Goal: Task Accomplishment & Management: Complete application form

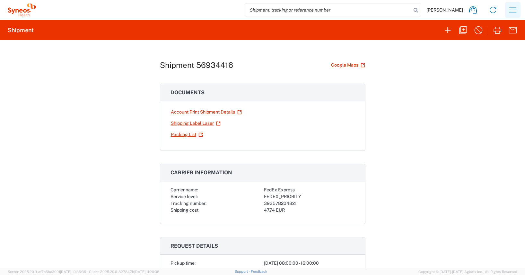
click at [512, 9] on icon "button" at bounding box center [513, 10] width 10 height 10
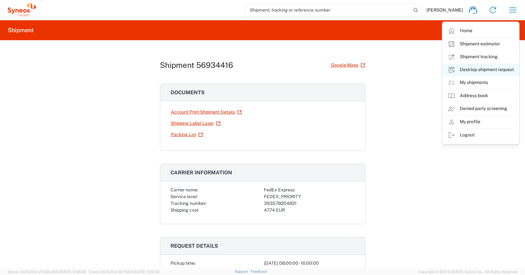
click at [487, 70] on link "Desktop shipment request" at bounding box center [481, 69] width 76 height 13
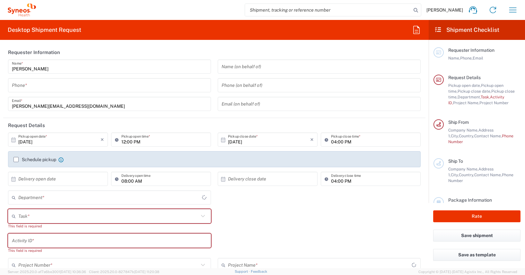
type input "[GEOGRAPHIC_DATA]"
type input "4510"
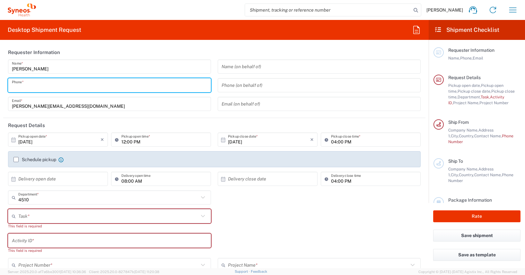
click at [23, 85] on input "tel" at bounding box center [109, 85] width 195 height 11
type input "01728392657"
type input "[PHONE_NUMBER]"
type input "Syneos Health"
type input "[PERSON_NAME]-Ring 6"
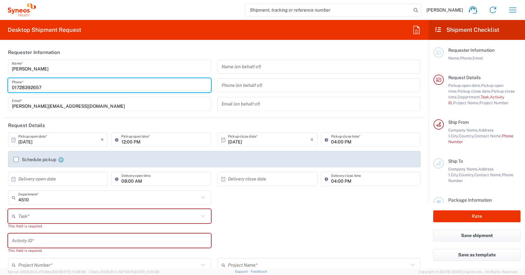
type input "Munchen"
type input "[GEOGRAPHIC_DATA]"
type input "81929"
type input "[PERSON_NAME][EMAIL_ADDRESS][DOMAIN_NAME]"
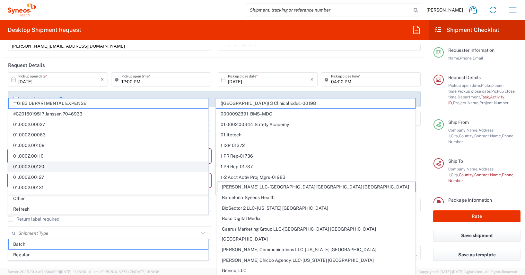
scroll to position [63, 0]
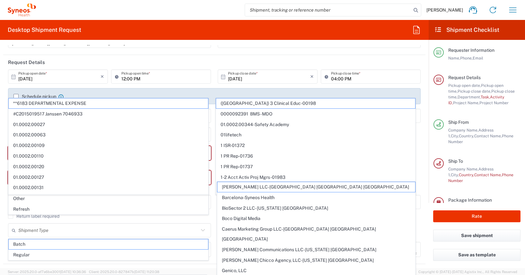
click at [13, 76] on icon at bounding box center [14, 77] width 6 height 6
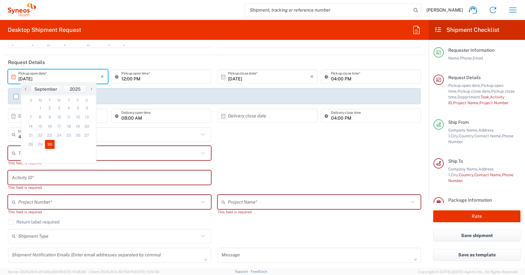
click at [92, 88] on span "›" at bounding box center [92, 89] width 10 height 8
click at [68, 107] on span "2" at bounding box center [67, 107] width 9 height 9
type input "[DATE]"
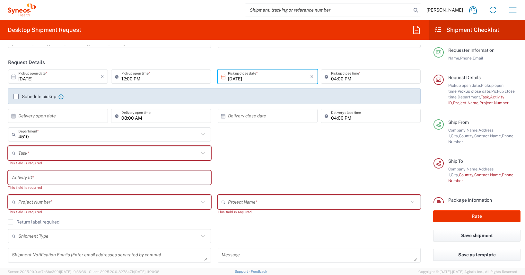
click at [123, 78] on input "12:00 PM" at bounding box center [164, 76] width 86 height 11
type input "14:00 PM"
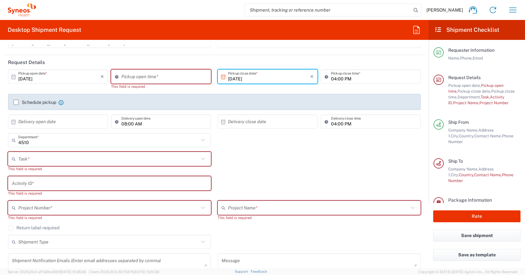
click at [115, 77] on icon at bounding box center [118, 76] width 6 height 10
click at [176, 58] on header "Request Details" at bounding box center [214, 62] width 422 height 14
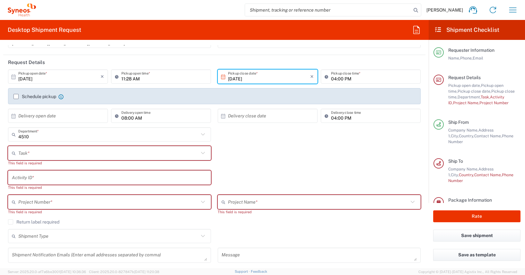
click at [122, 78] on input "11:28 AM" at bounding box center [164, 76] width 86 height 11
click at [128, 79] on input "11:28 AM" at bounding box center [164, 76] width 86 height 11
click at [128, 78] on input "11:28 AM" at bounding box center [164, 76] width 86 height 11
click at [123, 78] on input "11:00 AM" at bounding box center [164, 76] width 86 height 11
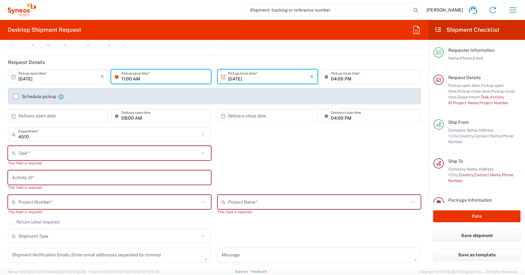
click at [123, 78] on input "11:00 AM" at bounding box center [164, 76] width 86 height 11
click at [135, 77] on input "01:00 AM" at bounding box center [164, 76] width 86 height 11
type input "01:00 PM"
click at [207, 87] on div "01:00 PM Pickup open time *" at bounding box center [161, 78] width 103 height 19
click at [220, 78] on icon at bounding box center [223, 77] width 6 height 6
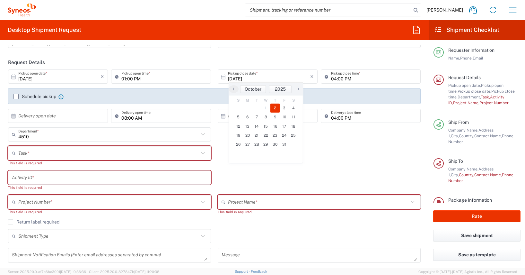
click at [274, 106] on span "2" at bounding box center [274, 107] width 9 height 9
click at [327, 149] on div "Task * Break/Fix Inventory Transfer New Hire Other Refresh This field is requir…" at bounding box center [214, 158] width 419 height 24
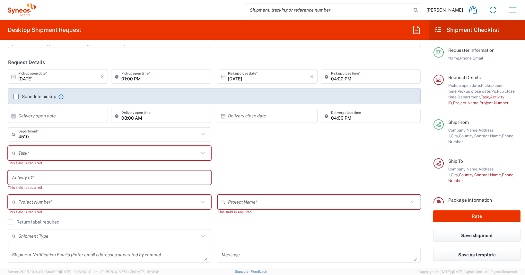
click at [17, 96] on label "Schedule pickup" at bounding box center [34, 96] width 43 height 5
click at [16, 96] on input "Schedule pickup" at bounding box center [16, 96] width 0 height 0
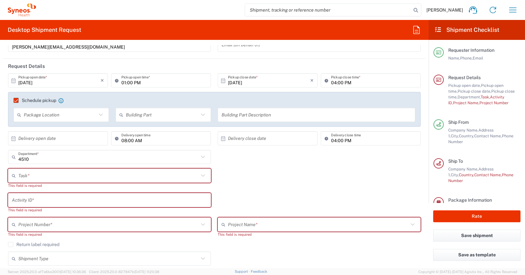
scroll to position [131, 0]
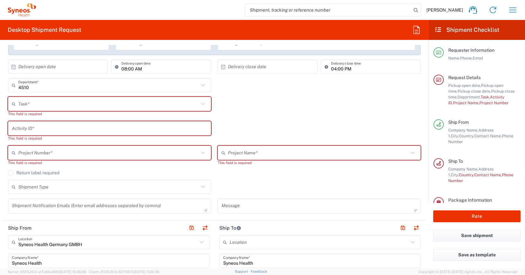
click at [15, 103] on icon at bounding box center [15, 104] width 6 height 10
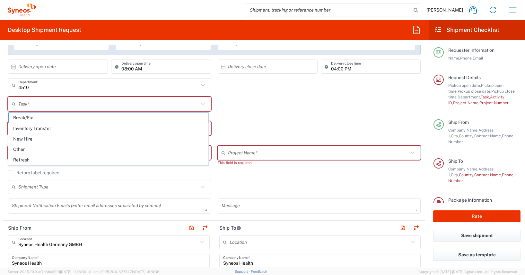
drag, startPoint x: 20, startPoint y: 147, endPoint x: 20, endPoint y: 144, distance: 3.5
click at [20, 147] on span "Other" at bounding box center [108, 149] width 199 height 10
type input "Other"
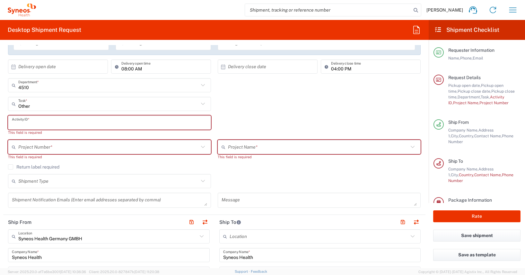
click at [16, 119] on input "text" at bounding box center [109, 122] width 195 height 11
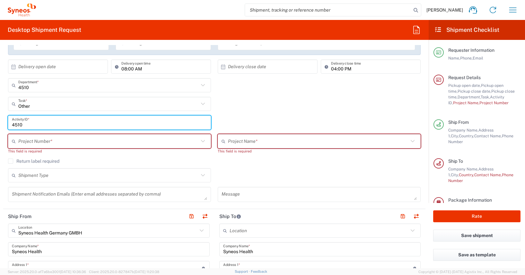
type input "4510"
click at [23, 144] on input "text" at bounding box center [108, 141] width 181 height 11
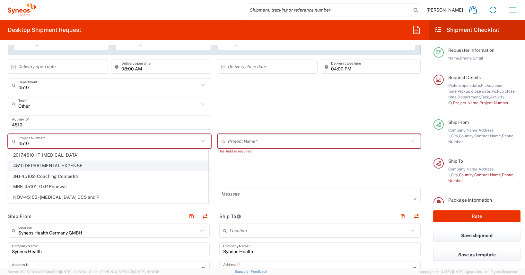
click at [49, 165] on span "4510 DEPARTMENTAL EXPENSE" at bounding box center [108, 166] width 199 height 10
type input "4510 DEPARTMENTAL EXPENSE"
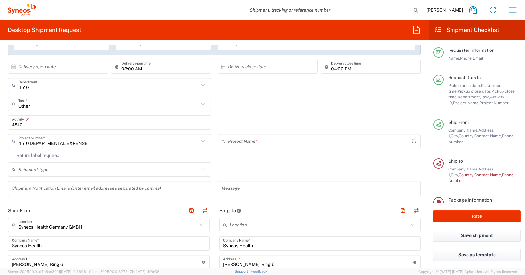
type input "4510 DEPARTMENTAL EXPENSE"
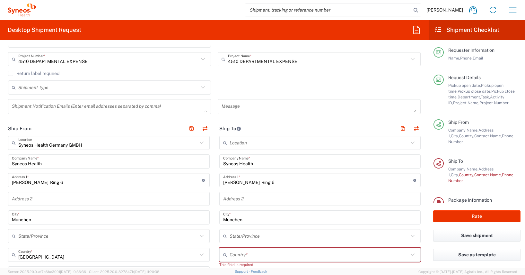
scroll to position [214, 0]
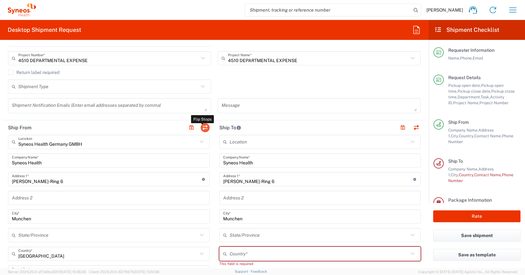
click at [205, 127] on button "button" at bounding box center [205, 127] width 9 height 9
type input "EORI"
type input "Syneos Health Germany GMBH"
type input "[GEOGRAPHIC_DATA]"
type input "[PERSON_NAME]"
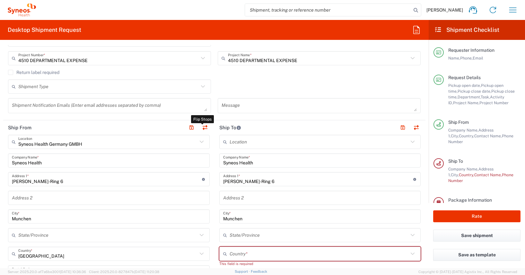
type input "[PHONE_NUMBER]"
type input "VAT"
type input "DE213090249"
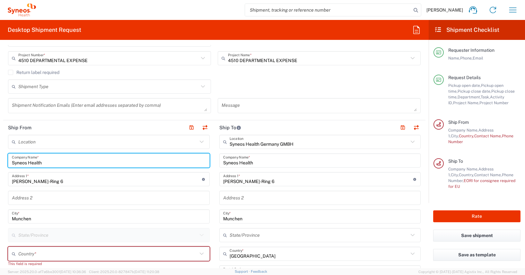
drag, startPoint x: 47, startPoint y: 163, endPoint x: 1, endPoint y: 160, distance: 46.0
click at [1, 163] on form "Requester Information [PERSON_NAME] Name * [PHONE_NUMBER] Phone * [PERSON_NAME]…" at bounding box center [214, 156] width 429 height 223
type input "[PERSON_NAME]"
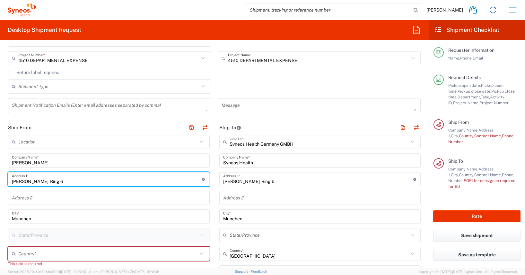
drag, startPoint x: 66, startPoint y: 180, endPoint x: -4, endPoint y: 180, distance: 70.0
click at [0, 180] on html "[PERSON_NAME] Home Shipment estimator Shipment tracking Desktop shipment reques…" at bounding box center [262, 137] width 525 height 275
paste input "[STREET_ADDRESS]"
type input "[STREET_ADDRESS]"
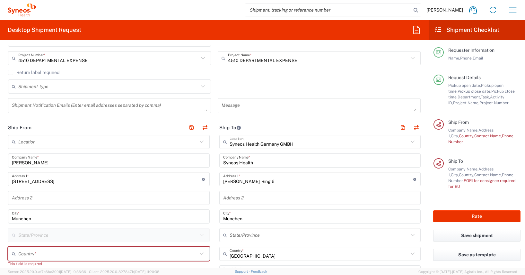
click at [1, 178] on form "Requester Information [PERSON_NAME] Name * [PHONE_NUMBER] Phone * [PERSON_NAME]…" at bounding box center [214, 156] width 429 height 223
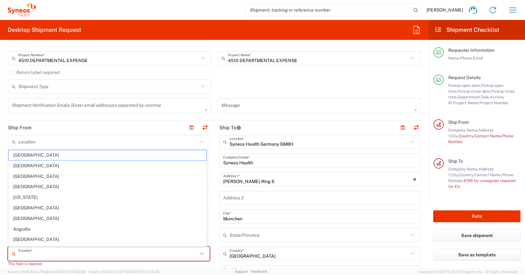
click at [21, 254] on input "text" at bounding box center [107, 253] width 179 height 11
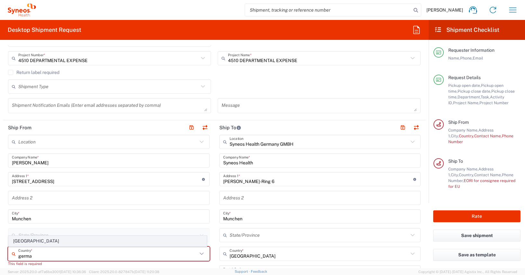
click at [19, 241] on span "[GEOGRAPHIC_DATA]" at bounding box center [108, 241] width 198 height 10
type input "[GEOGRAPHIC_DATA]"
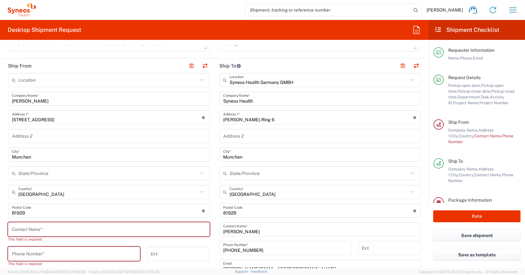
scroll to position [277, 0]
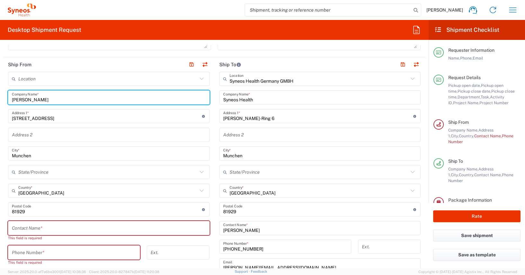
drag, startPoint x: 61, startPoint y: 99, endPoint x: 6, endPoint y: 98, distance: 54.9
click at [6, 98] on main "Location [PERSON_NAME] LLC-[GEOGRAPHIC_DATA] [GEOGRAPHIC_DATA] [GEOGRAPHIC_DATA…" at bounding box center [108, 222] width 211 height 300
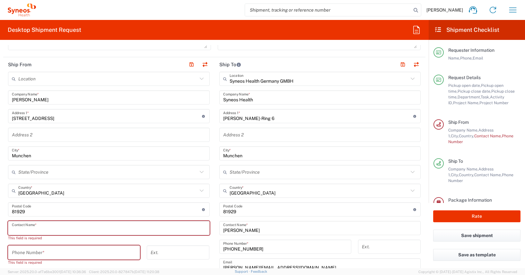
click at [14, 229] on input "text" at bounding box center [109, 227] width 194 height 11
paste input "[PERSON_NAME]"
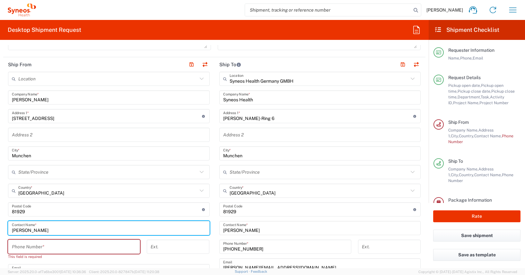
type input "[PERSON_NAME]"
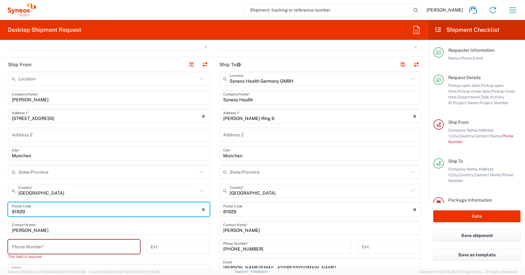
drag, startPoint x: 28, startPoint y: 211, endPoint x: 2, endPoint y: 212, distance: 25.4
click at [2, 212] on form "Requester Information [PERSON_NAME] Name * [PHONE_NUMBER] Phone * [PERSON_NAME]…" at bounding box center [214, 156] width 429 height 223
type input "44628"
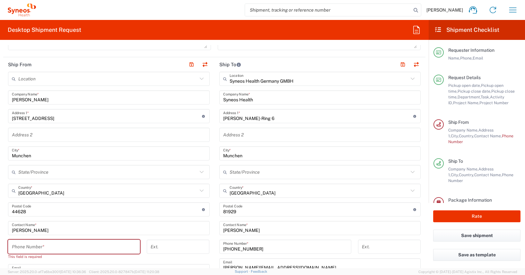
click at [1, 197] on form "Requester Information [PERSON_NAME] Name * [PHONE_NUMBER] Phone * [PERSON_NAME]…" at bounding box center [214, 156] width 429 height 223
click at [19, 155] on input "Munchen" at bounding box center [109, 153] width 194 height 11
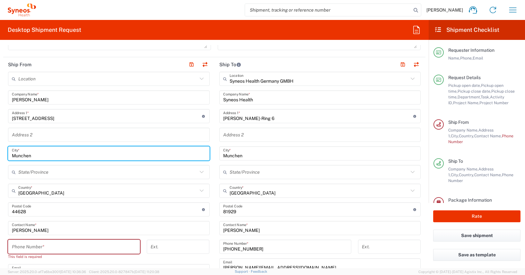
paste input "Herne"
type input "Herne"
click at [13, 247] on input "tel" at bounding box center [74, 246] width 124 height 11
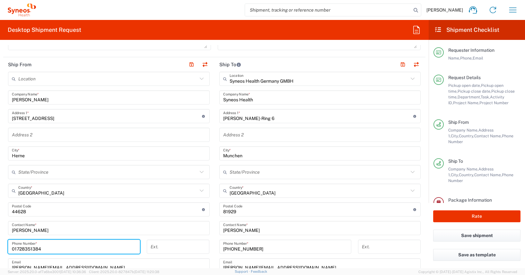
type input "01728351384"
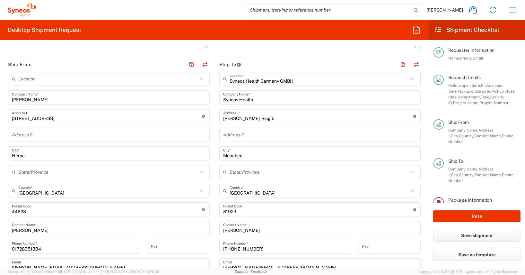
click at [1, 227] on form "Requester Information [PERSON_NAME] Name * [PHONE_NUMBER] Phone * [PERSON_NAME]…" at bounding box center [214, 156] width 429 height 223
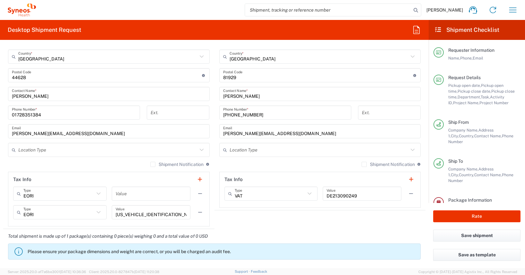
scroll to position [411, 0]
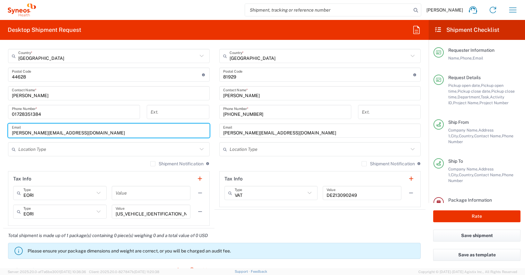
drag, startPoint x: 101, startPoint y: 134, endPoint x: 9, endPoint y: 130, distance: 92.9
click at [9, 130] on div "[PERSON_NAME][EMAIL_ADDRESS][DOMAIN_NAME] Email" at bounding box center [109, 130] width 202 height 14
paste input "[PERSON_NAME].keskenti"
type input "[PERSON_NAME][EMAIL_ADDRESS][DOMAIN_NAME]"
click at [3, 147] on form "Requester Information [PERSON_NAME] Name * [PHONE_NUMBER] Phone * [PERSON_NAME]…" at bounding box center [214, 156] width 429 height 223
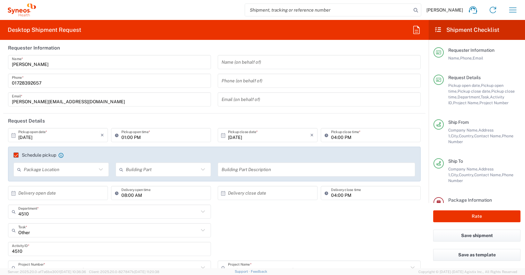
scroll to position [0, 0]
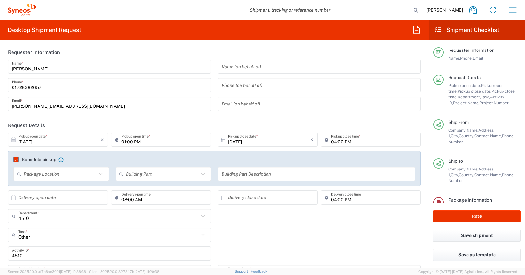
click at [28, 87] on input "01728392657" at bounding box center [109, 85] width 195 height 11
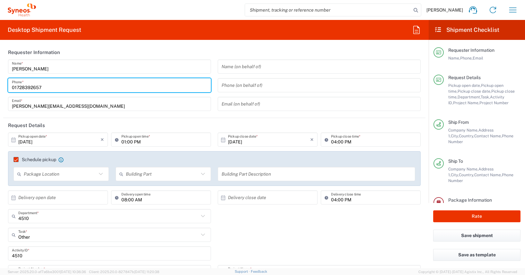
click at [28, 87] on input "01728392657" at bounding box center [109, 85] width 195 height 11
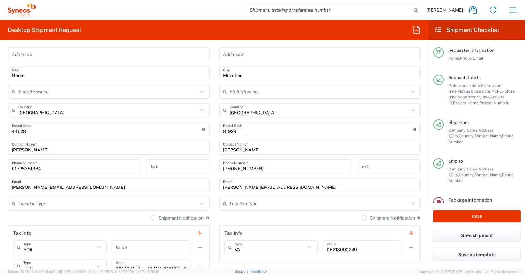
scroll to position [357, 0]
drag, startPoint x: 256, startPoint y: 170, endPoint x: 199, endPoint y: 168, distance: 56.9
click at [199, 168] on div "Ship From Location [PERSON_NAME] LLC-[GEOGRAPHIC_DATA] [GEOGRAPHIC_DATA] [GEOGR…" at bounding box center [214, 129] width 422 height 305
paste input "01728392657"
type input "01728392657"
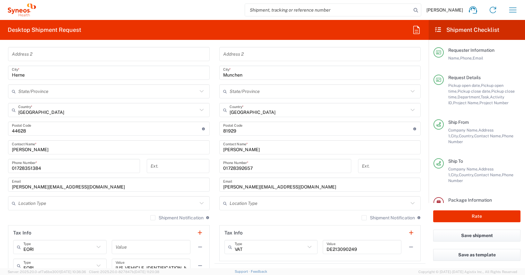
click at [2, 170] on form "Requester Information [PERSON_NAME] Name * [PHONE_NUMBER] Phone * [PERSON_NAME]…" at bounding box center [214, 156] width 429 height 223
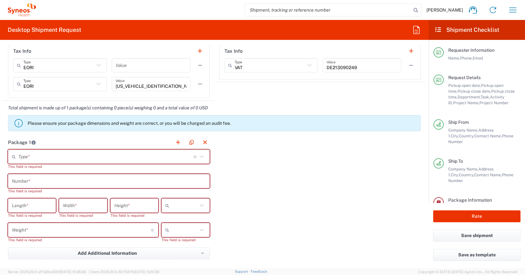
scroll to position [547, 0]
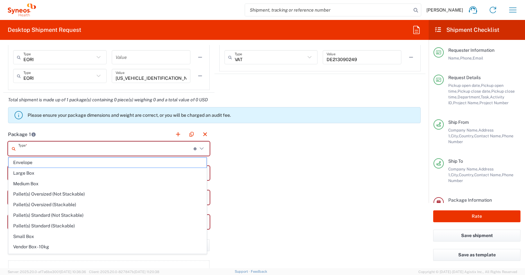
click at [23, 151] on input "text" at bounding box center [105, 148] width 175 height 11
click at [25, 183] on span "Medium Box" at bounding box center [108, 184] width 198 height 10
type input "Medium Box"
type input "13"
type input "11.5"
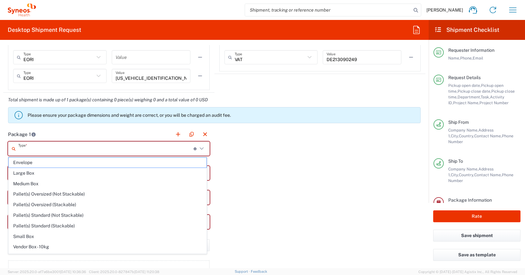
type input "2.5"
type input "in"
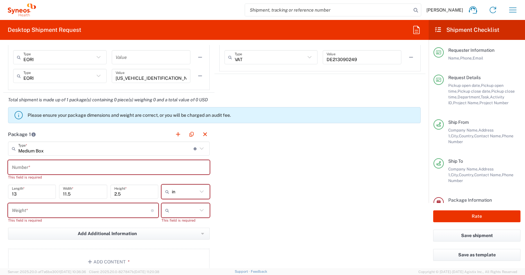
click at [199, 192] on icon at bounding box center [201, 191] width 4 height 2
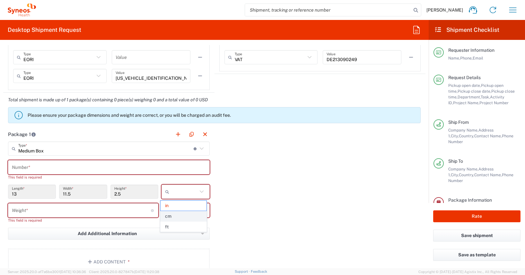
click at [170, 216] on span "cm" at bounding box center [184, 216] width 46 height 10
type input "33.02"
type input "29.21"
type input "6.35"
type input "cm"
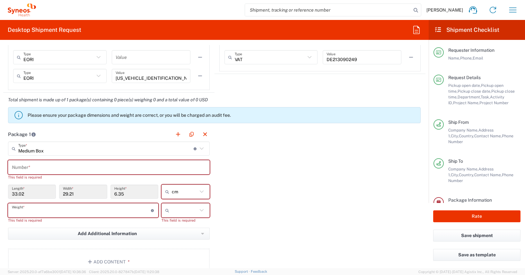
click at [16, 213] on input "number" at bounding box center [81, 210] width 139 height 11
type input "2.5"
click at [199, 209] on icon at bounding box center [202, 210] width 8 height 8
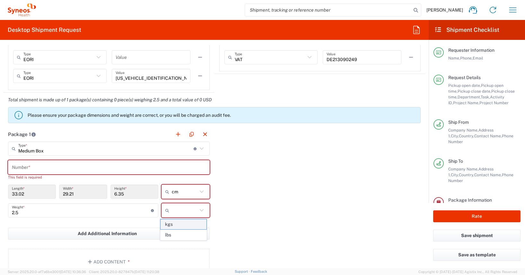
click at [167, 224] on span "kgs" at bounding box center [184, 224] width 46 height 10
type input "kgs"
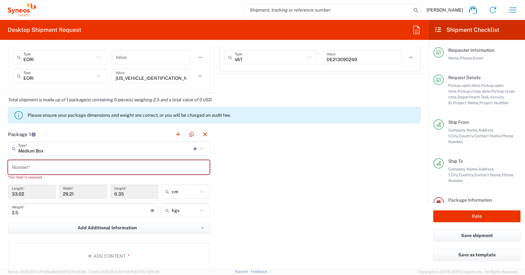
click at [18, 166] on input "text" at bounding box center [109, 167] width 194 height 11
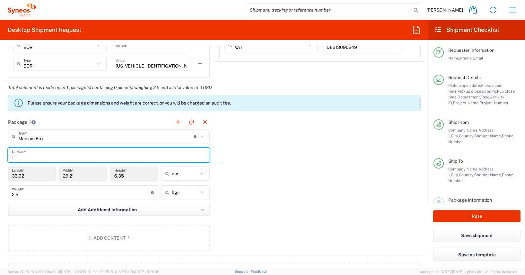
scroll to position [679, 0]
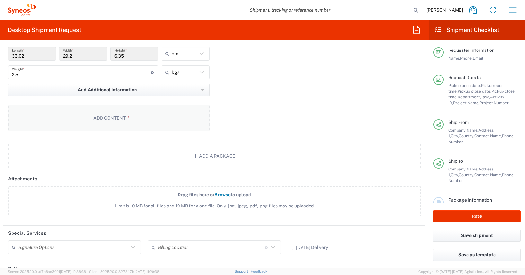
type input "1"
click at [111, 118] on button "Add Content *" at bounding box center [109, 118] width 202 height 26
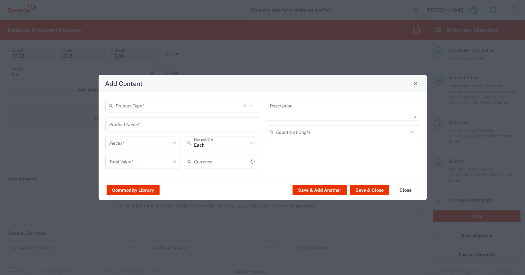
type input "US Dollar"
click at [133, 190] on button "Commodity Library" at bounding box center [133, 190] width 53 height 10
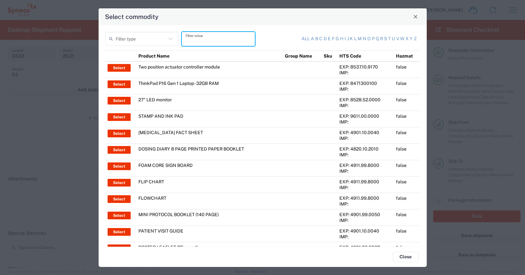
click at [195, 42] on input "text" at bounding box center [219, 38] width 66 height 11
type input "thinkpad"
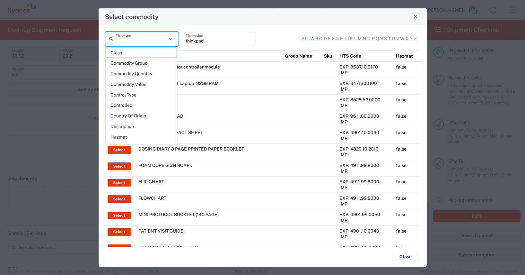
click at [119, 42] on input "text" at bounding box center [141, 38] width 51 height 11
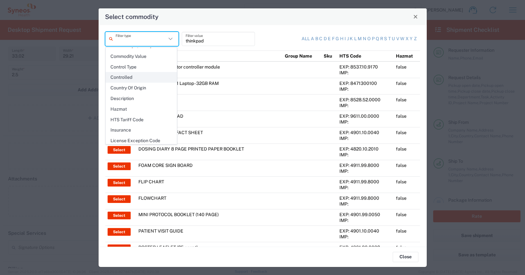
scroll to position [93, 0]
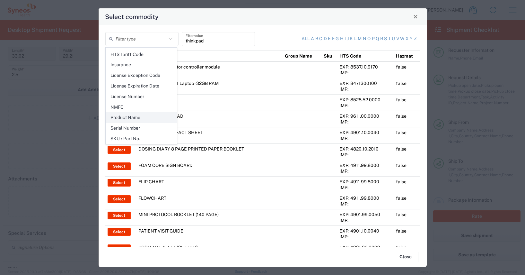
click at [134, 117] on span "Product Name" at bounding box center [141, 117] width 71 height 10
type input "Product Name"
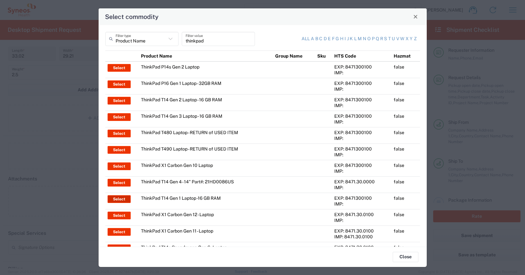
click at [118, 199] on button "Select" at bounding box center [119, 199] width 23 height 8
type input "ThinkPad T14 Gen 1 Laptop -16 GB RAM"
type textarea "Intel Core i5-10210U- 14"- 512 GB SSD"
type input "[GEOGRAPHIC_DATA]"
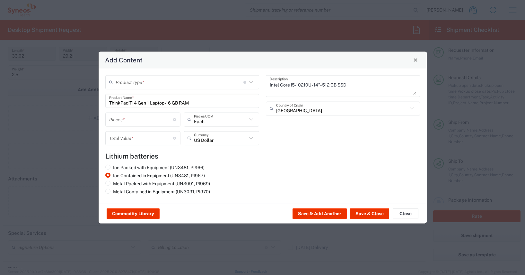
click at [118, 81] on input "text" at bounding box center [180, 81] width 128 height 11
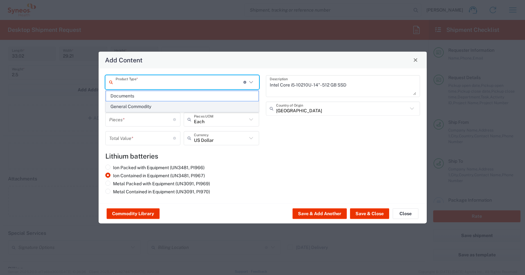
click at [135, 106] on span "General Commodity" at bounding box center [182, 106] width 153 height 10
type input "General Commodity"
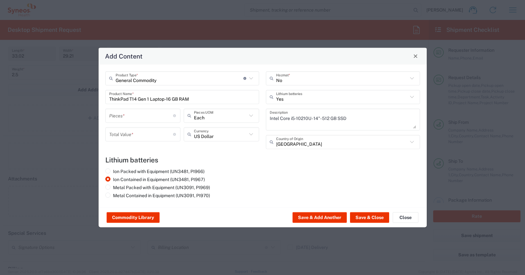
click at [111, 118] on input "number" at bounding box center [141, 115] width 64 height 11
type input "1"
click at [110, 135] on input "number" at bounding box center [141, 133] width 64 height 11
type input "500"
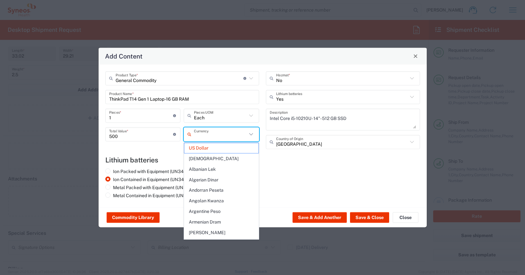
click at [194, 135] on input "text" at bounding box center [220, 133] width 53 height 11
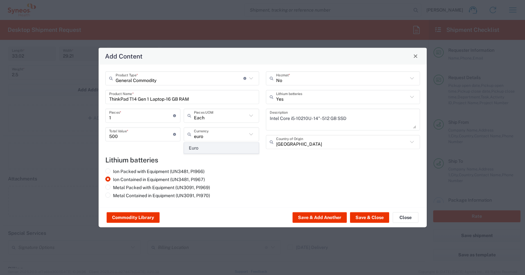
click at [196, 148] on span "Euro" at bounding box center [221, 148] width 74 height 10
type input "Euro"
click at [369, 216] on button "Save & Close" at bounding box center [369, 217] width 39 height 10
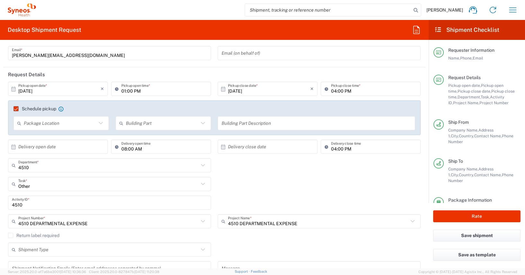
scroll to position [160, 0]
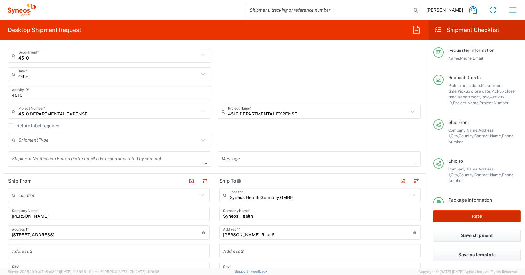
click at [476, 216] on button "Rate" at bounding box center [476, 216] width 87 height 12
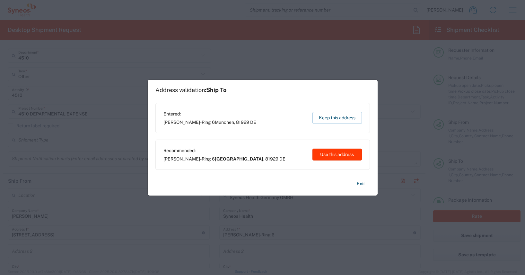
click at [344, 153] on button "Use this address" at bounding box center [337, 154] width 49 height 12
type input "4510 DEPARTMENTAL EXPENSE"
type input "[GEOGRAPHIC_DATA]"
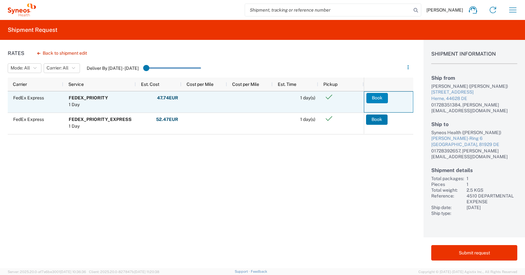
click at [374, 96] on button "Book" at bounding box center [377, 98] width 22 height 10
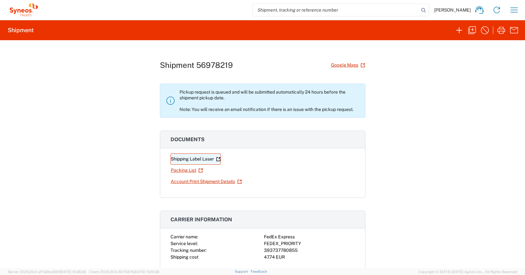
click at [188, 159] on link "Shipping Label Laser" at bounding box center [196, 158] width 50 height 11
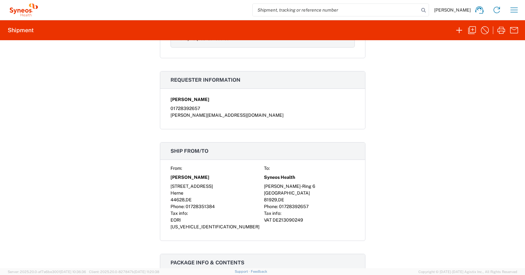
scroll to position [430, 0]
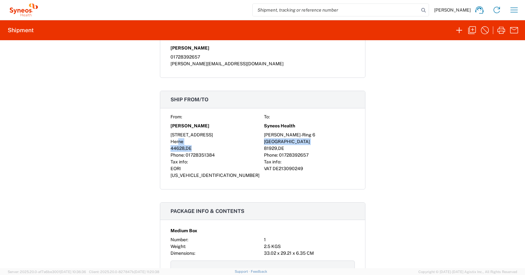
drag, startPoint x: 191, startPoint y: 148, endPoint x: 176, endPoint y: 142, distance: 16.1
click at [176, 142] on div "From: To: [PERSON_NAME] Syneos Health [STREET_ADDRESS][PERSON_NAME] Phone: 0172…" at bounding box center [263, 145] width 184 height 65
click at [200, 154] on span "01728351384" at bounding box center [200, 154] width 29 height 5
click at [225, 152] on div "Phone: [PHONE_NUMBER]" at bounding box center [216, 155] width 91 height 7
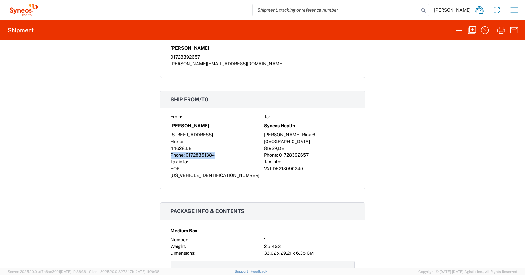
drag, startPoint x: 212, startPoint y: 155, endPoint x: 169, endPoint y: 155, distance: 43.4
click at [171, 155] on div "Phone: [PHONE_NUMBER]" at bounding box center [216, 155] width 91 height 7
copy div "Phone: [PHONE_NUMBER]"
